Goal: Ask a question

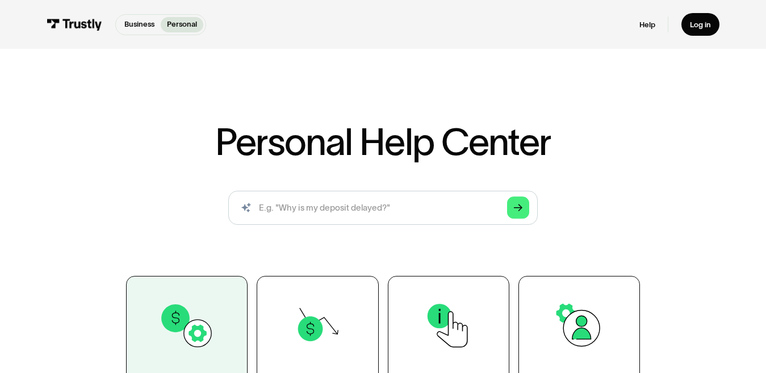
scroll to position [170, 0]
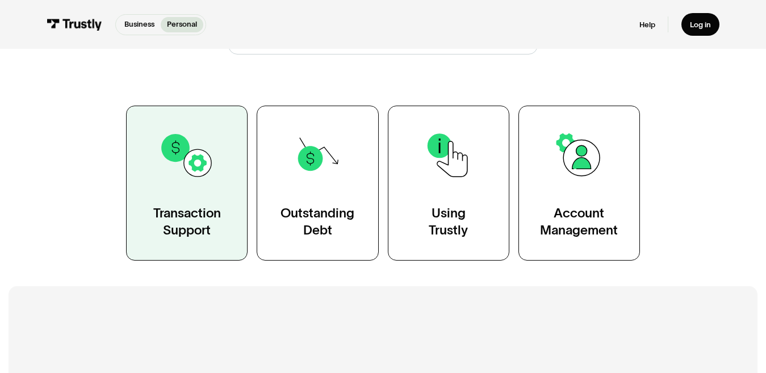
click at [199, 178] on img at bounding box center [187, 156] width 56 height 56
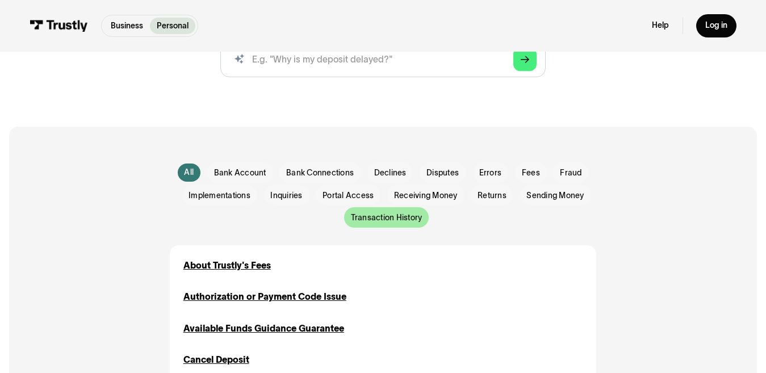
click at [358, 216] on span "Transaction History" at bounding box center [387, 217] width 72 height 11
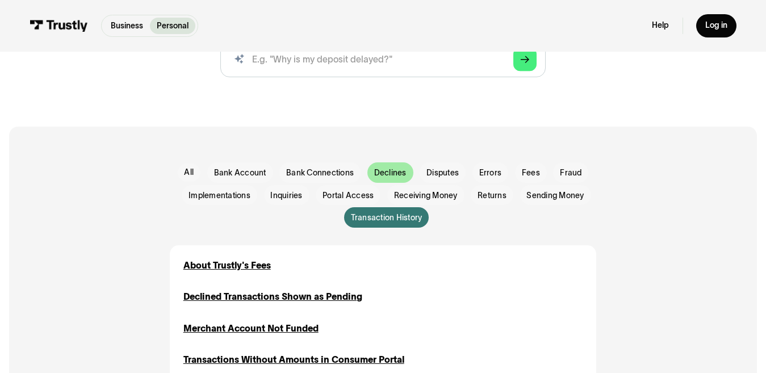
click at [376, 172] on span "Declines" at bounding box center [390, 172] width 32 height 11
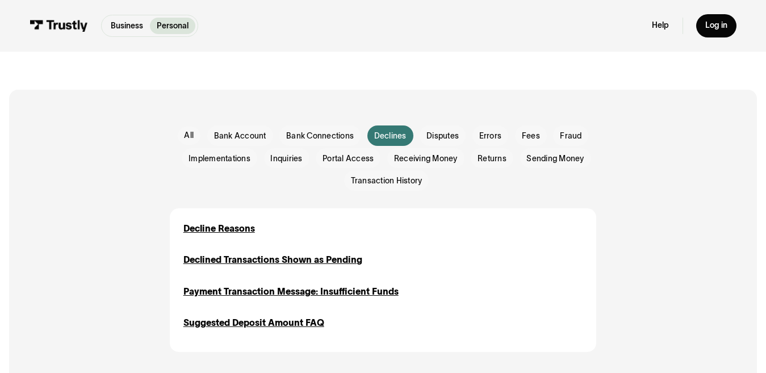
scroll to position [227, 0]
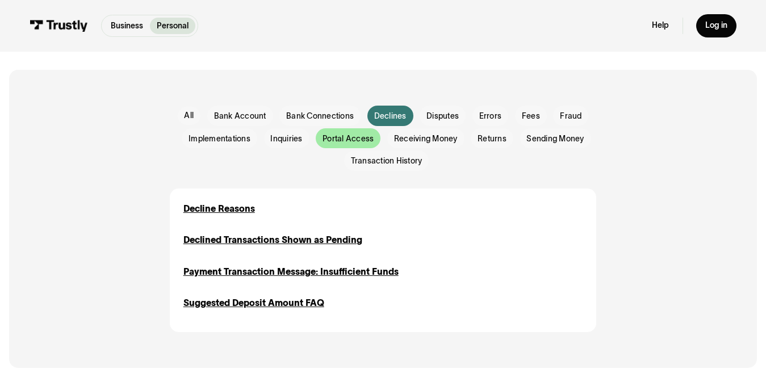
click at [348, 142] on span "Portal Access" at bounding box center [347, 138] width 51 height 11
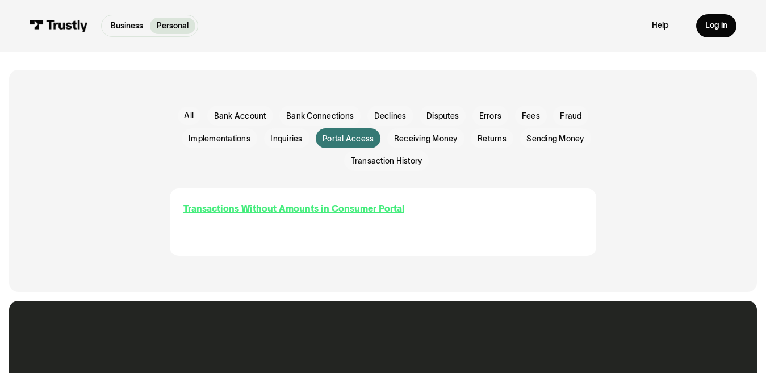
click at [284, 211] on div "Transactions Without Amounts in Consumer Portal" at bounding box center [293, 209] width 221 height 14
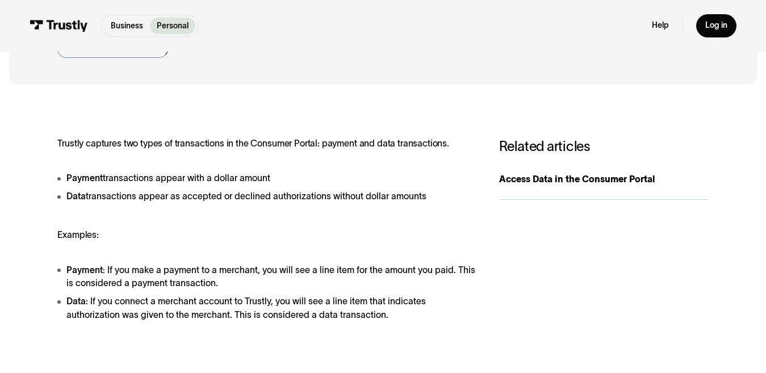
scroll to position [114, 0]
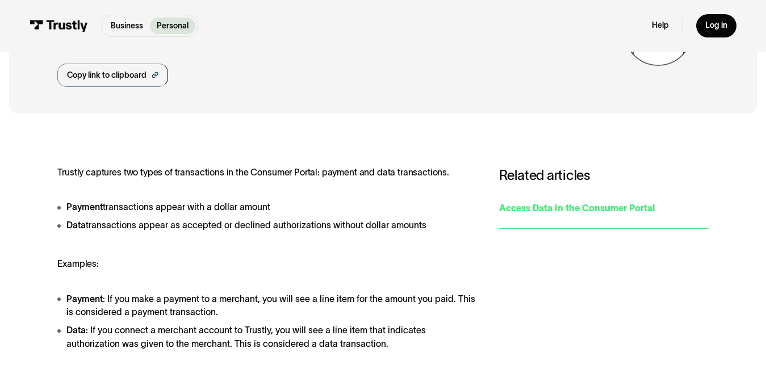
click at [523, 210] on div "Access Data in the Consumer Portal" at bounding box center [603, 208] width 209 height 14
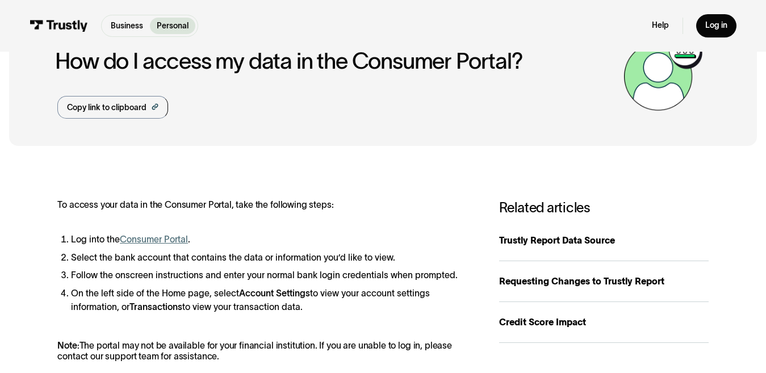
scroll to position [114, 0]
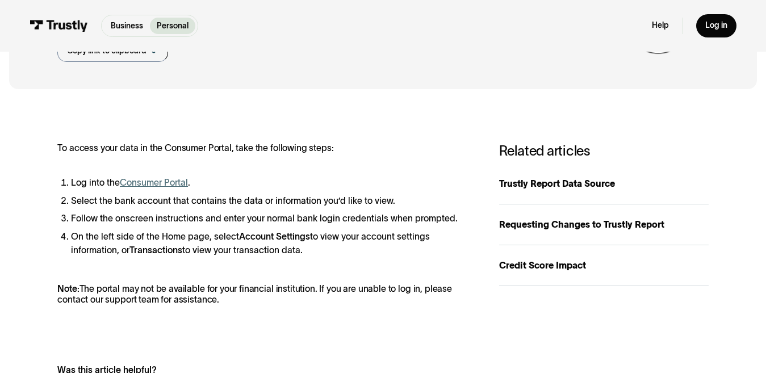
click at [169, 183] on link "Consumer Portal" at bounding box center [154, 183] width 68 height 10
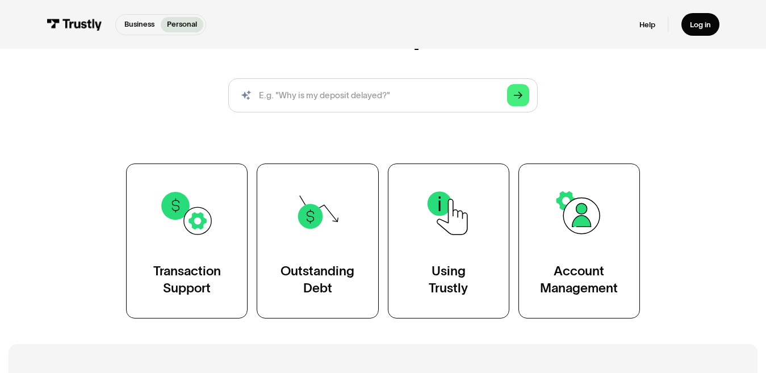
scroll to position [114, 0]
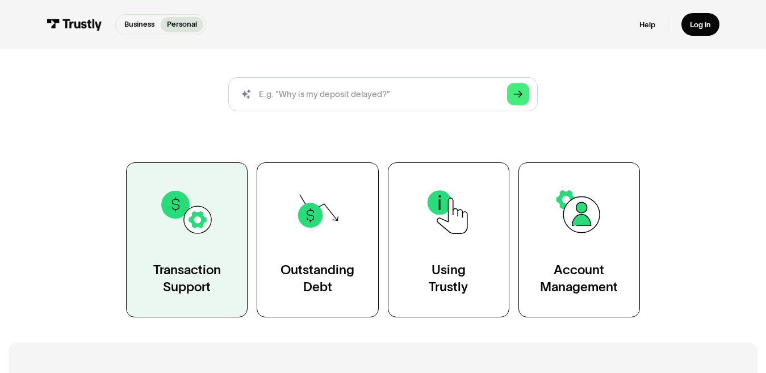
click at [191, 222] on img at bounding box center [187, 212] width 56 height 56
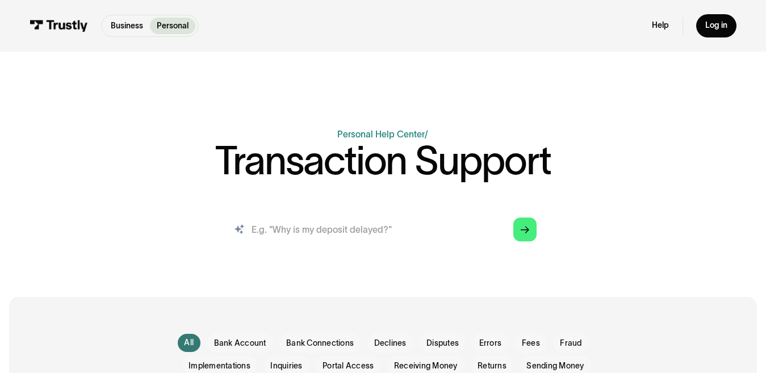
click at [339, 225] on input "search" at bounding box center [382, 230] width 325 height 36
type input "why is my deposit declined"
click at [525, 233] on icon "Arrow Right" at bounding box center [524, 230] width 9 height 10
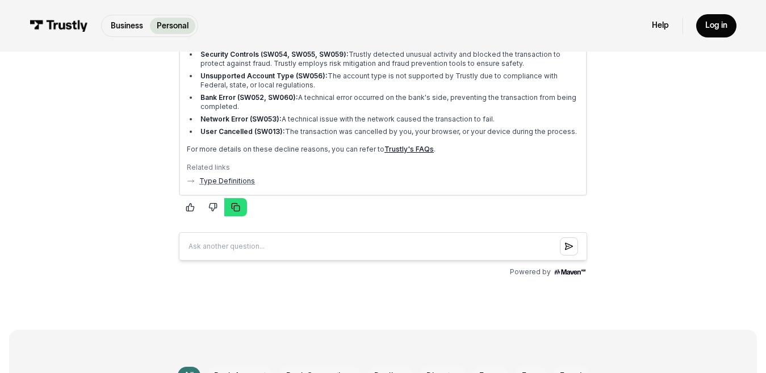
scroll to position [284, 0]
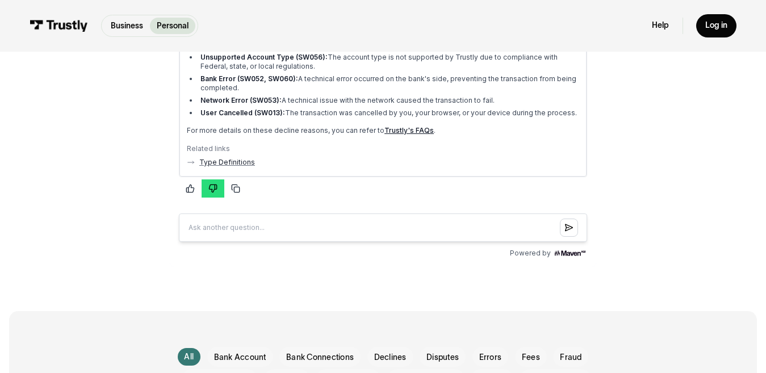
click at [209, 187] on icon "button" at bounding box center [212, 188] width 9 height 9
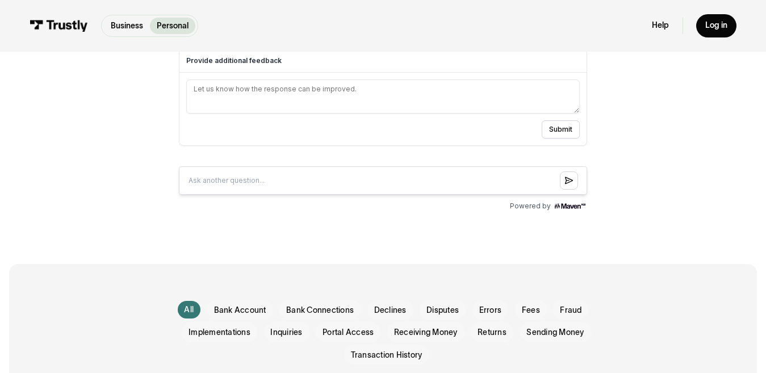
scroll to position [454, 0]
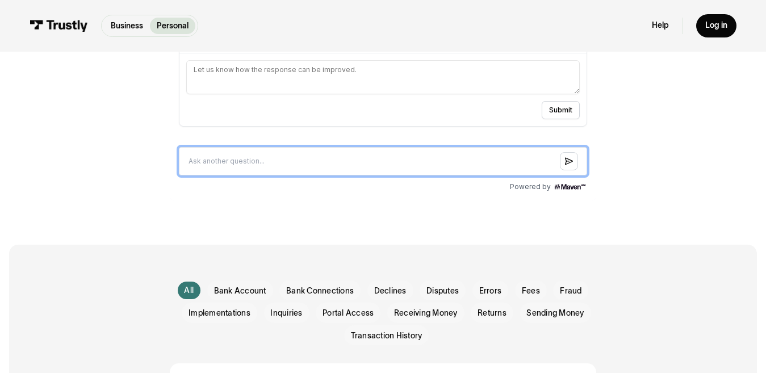
click at [247, 163] on input "Question box" at bounding box center [382, 161] width 408 height 28
type input "Trustly's risk decisioning process"
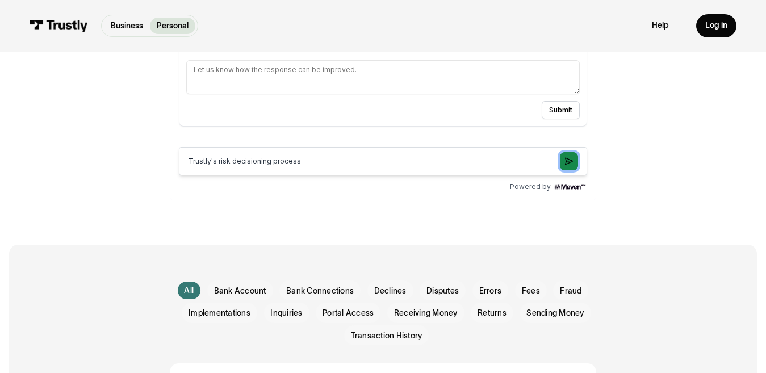
click at [565, 156] on button "Submit question" at bounding box center [568, 161] width 18 height 18
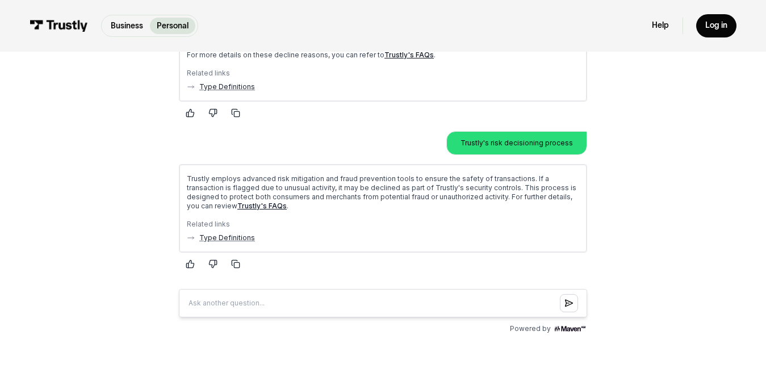
scroll to position [341, 0]
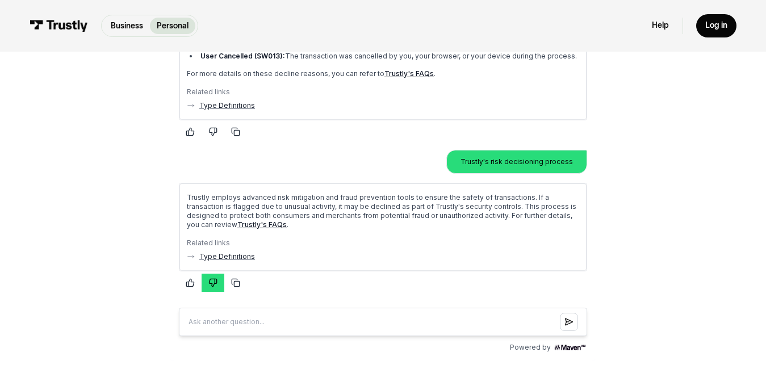
click at [210, 284] on icon "button" at bounding box center [212, 282] width 9 height 9
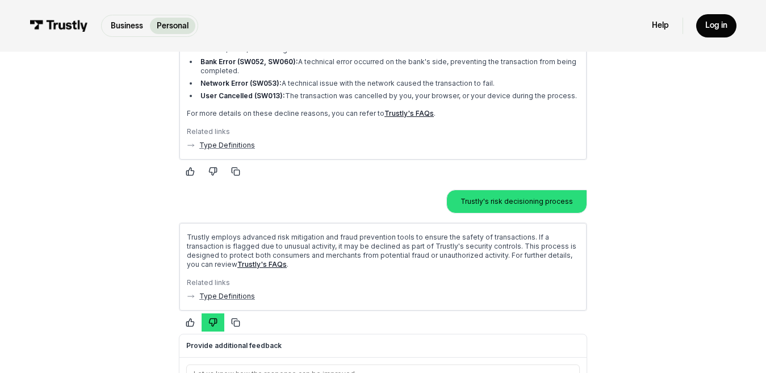
scroll to position [80, 0]
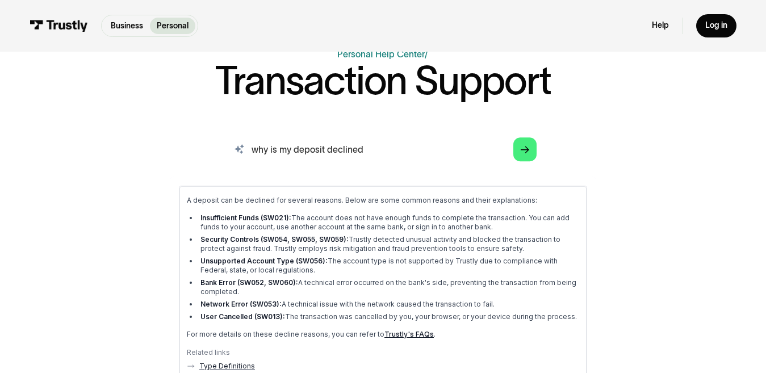
drag, startPoint x: 412, startPoint y: 152, endPoint x: 233, endPoint y: 130, distance: 180.6
click at [237, 132] on div "why is my deposit declined Arrow Right" at bounding box center [382, 150] width 325 height 36
type input "chat"
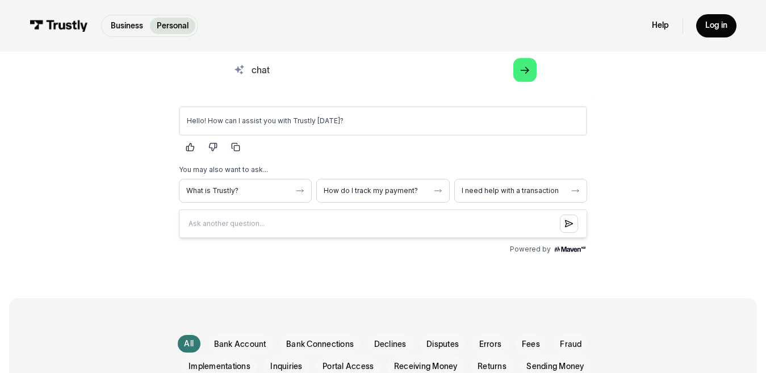
scroll to position [194, 0]
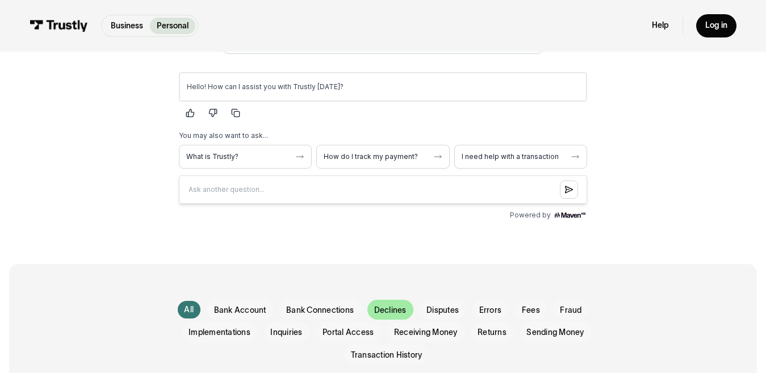
click at [399, 310] on span "Declines" at bounding box center [390, 310] width 32 height 11
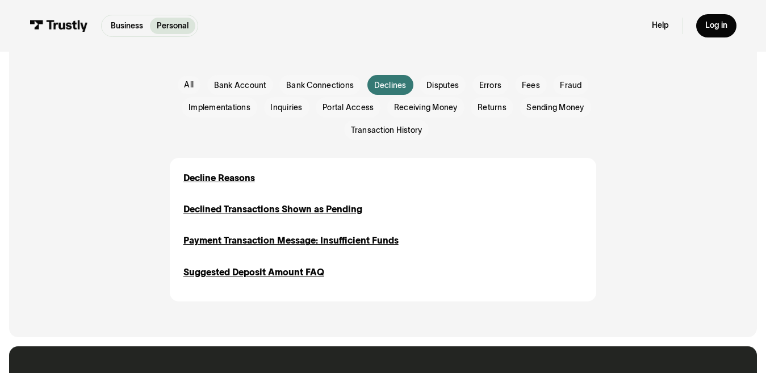
scroll to position [421, 0]
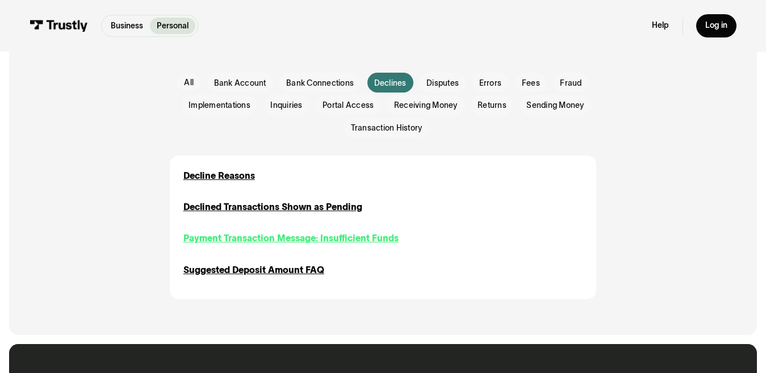
click at [275, 240] on div "Payment Transaction Message: Insufficient Funds" at bounding box center [290, 239] width 215 height 14
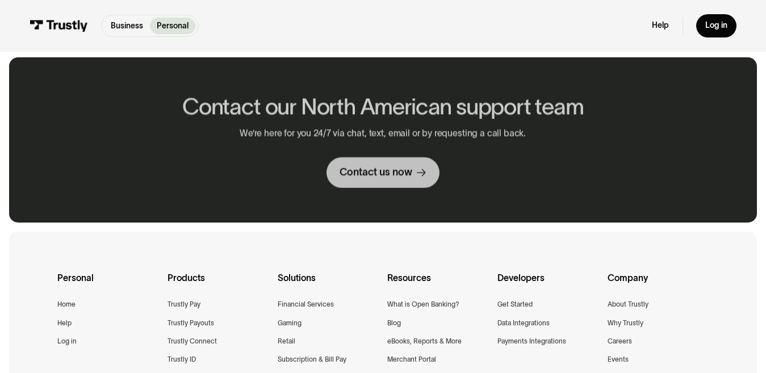
scroll to position [454, 0]
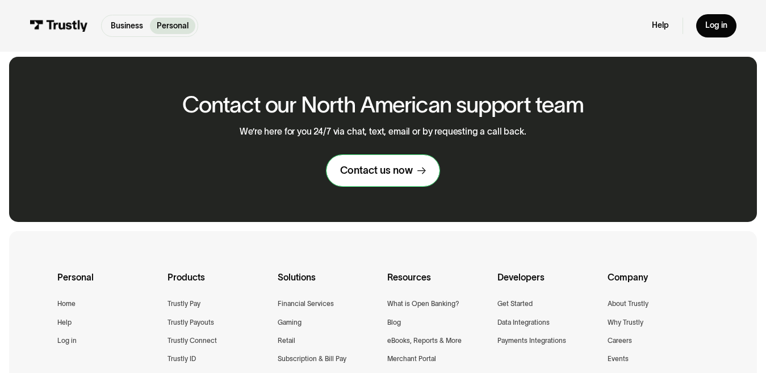
click at [366, 164] on div "Contact us now" at bounding box center [376, 170] width 73 height 13
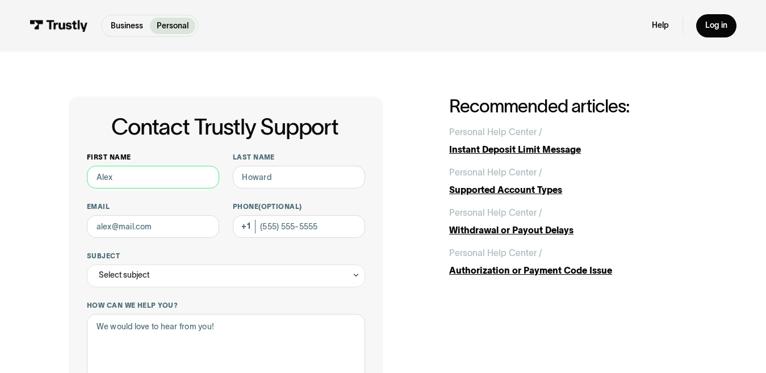
click at [133, 177] on input "First name" at bounding box center [153, 177] width 132 height 23
type input "[PERSON_NAME]"
type input "[EMAIL_ADDRESS][DOMAIN_NAME]"
type input "7032095258"
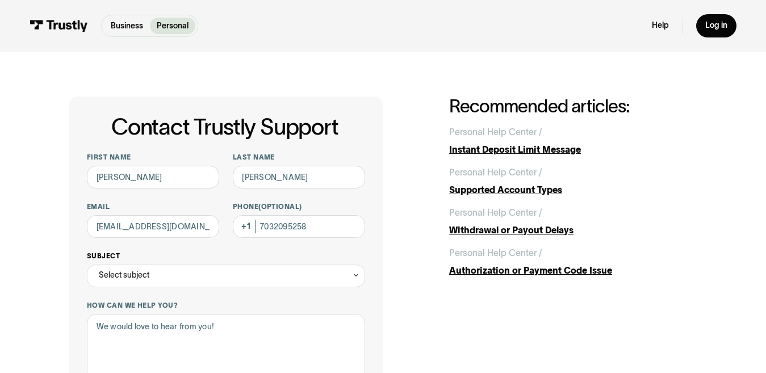
click at [168, 280] on div "Select subject" at bounding box center [226, 275] width 278 height 23
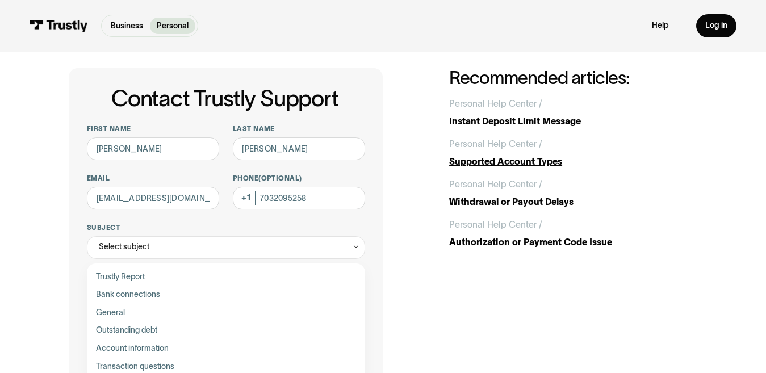
scroll to position [57, 0]
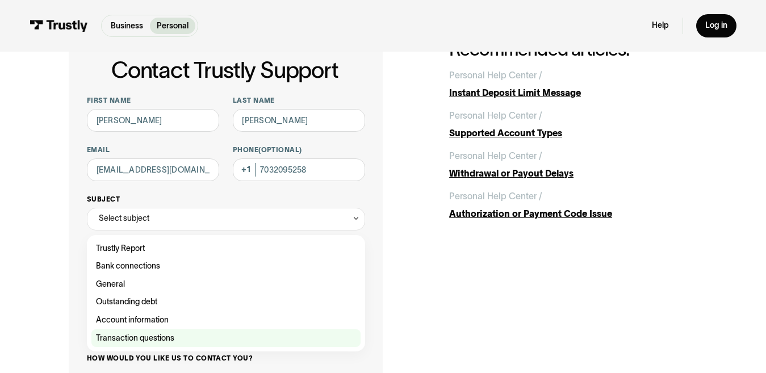
click at [132, 340] on div "Contact Trustly Support" at bounding box center [225, 338] width 269 height 18
type input "**********"
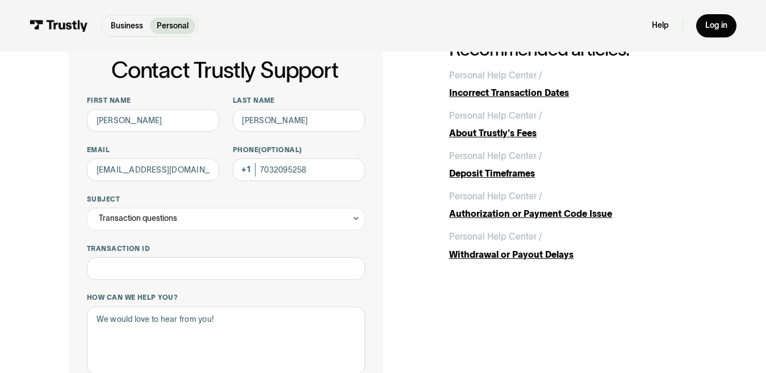
scroll to position [114, 0]
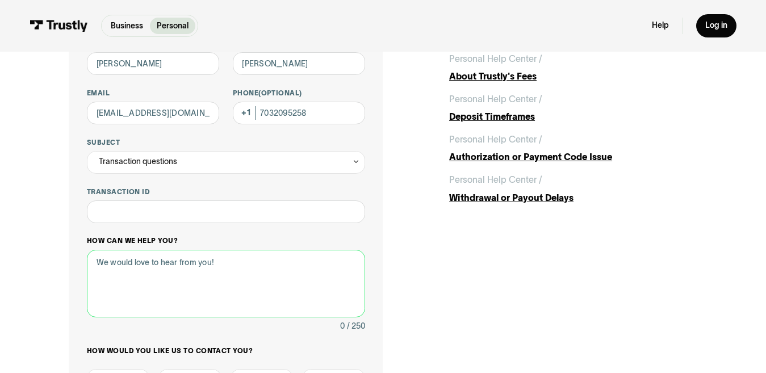
click at [127, 258] on textarea "How can we help you?" at bounding box center [226, 284] width 278 height 68
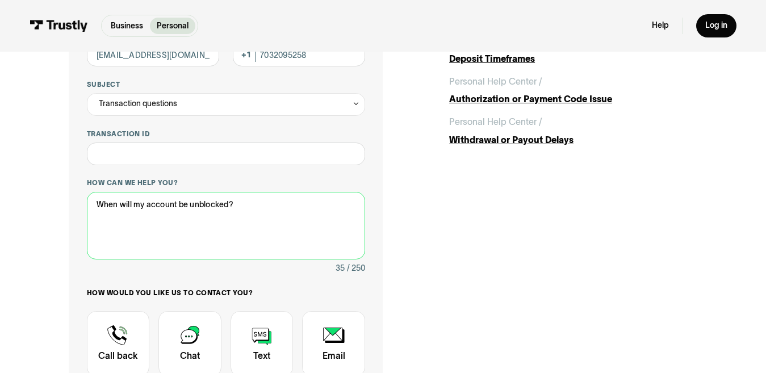
scroll to position [227, 0]
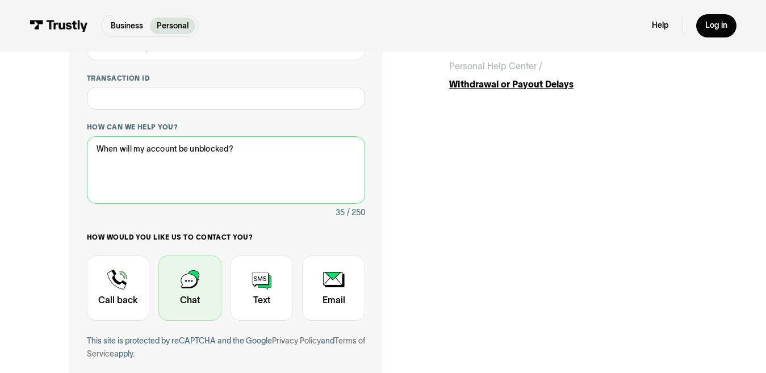
type textarea "When will my account be unblocked?"
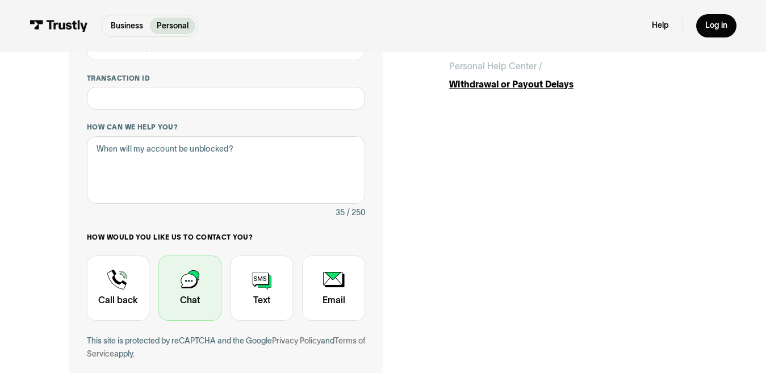
click at [201, 302] on div "Contact Trustly Support" at bounding box center [189, 287] width 63 height 65
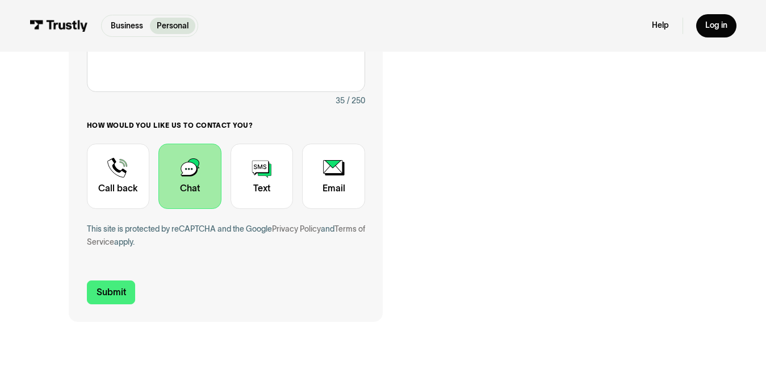
scroll to position [341, 0]
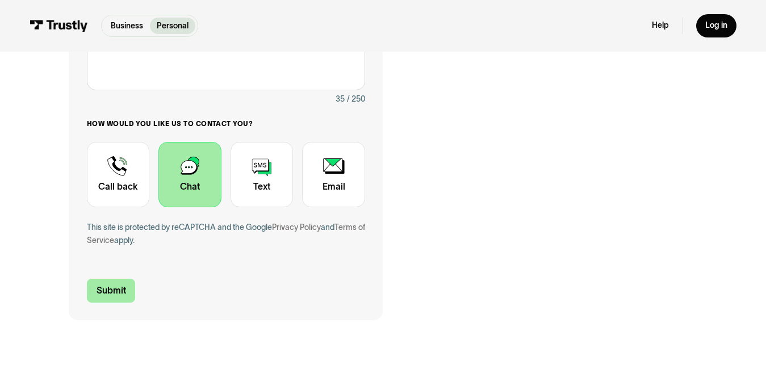
click at [117, 295] on input "Submit" at bounding box center [111, 291] width 49 height 24
type input "[PHONE_NUMBER]"
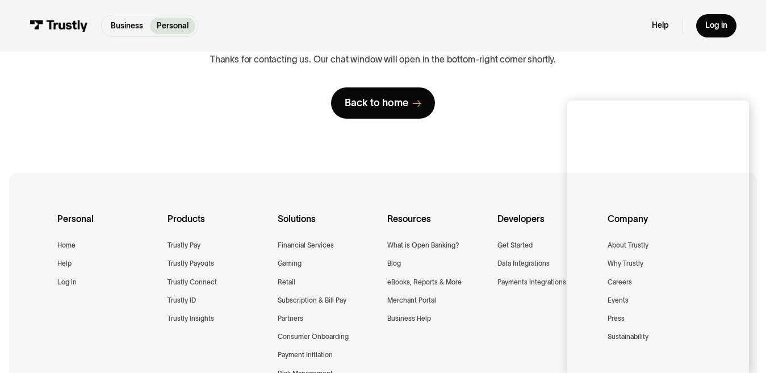
scroll to position [170, 0]
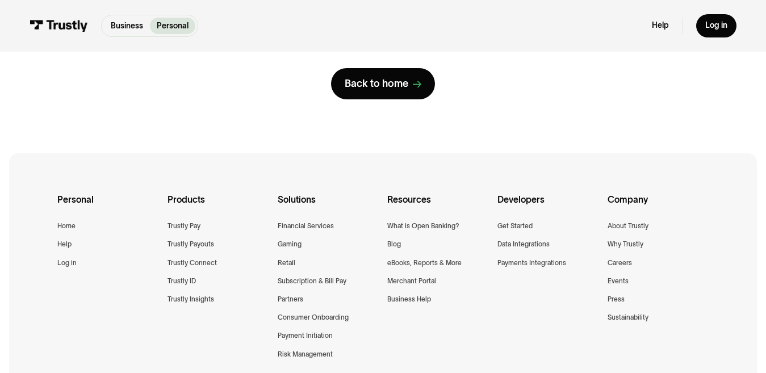
click at [365, 165] on div "Personal Home Help Log in Products Trustly Pay Trustly Payouts Trustly Connect …" at bounding box center [382, 290] width 650 height 275
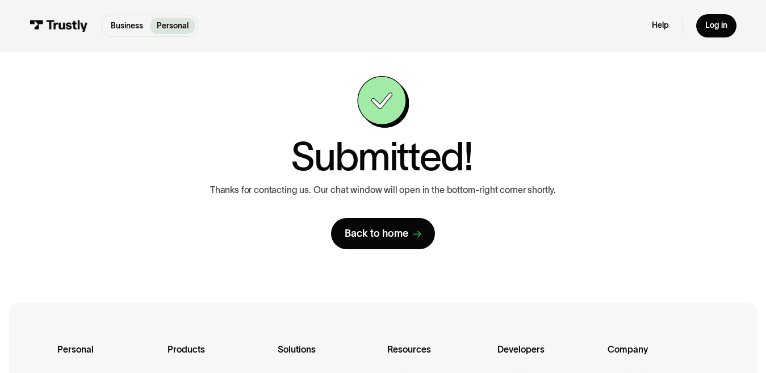
scroll to position [0, 0]
